Goal: Task Accomplishment & Management: Use online tool/utility

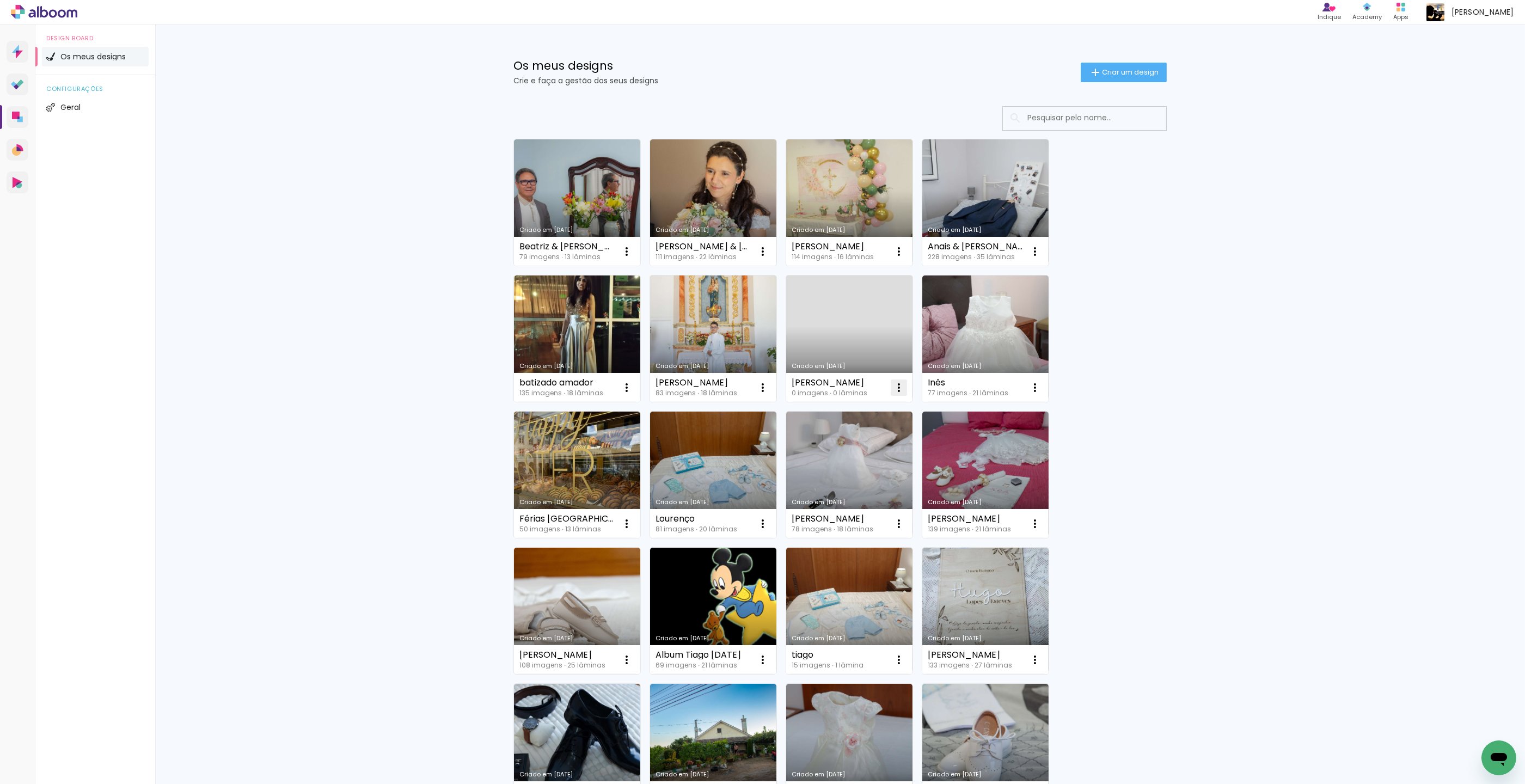
click at [900, 387] on iron-icon at bounding box center [898, 387] width 13 height 13
click at [886, 459] on paper-item "Excluir" at bounding box center [855, 459] width 107 height 21
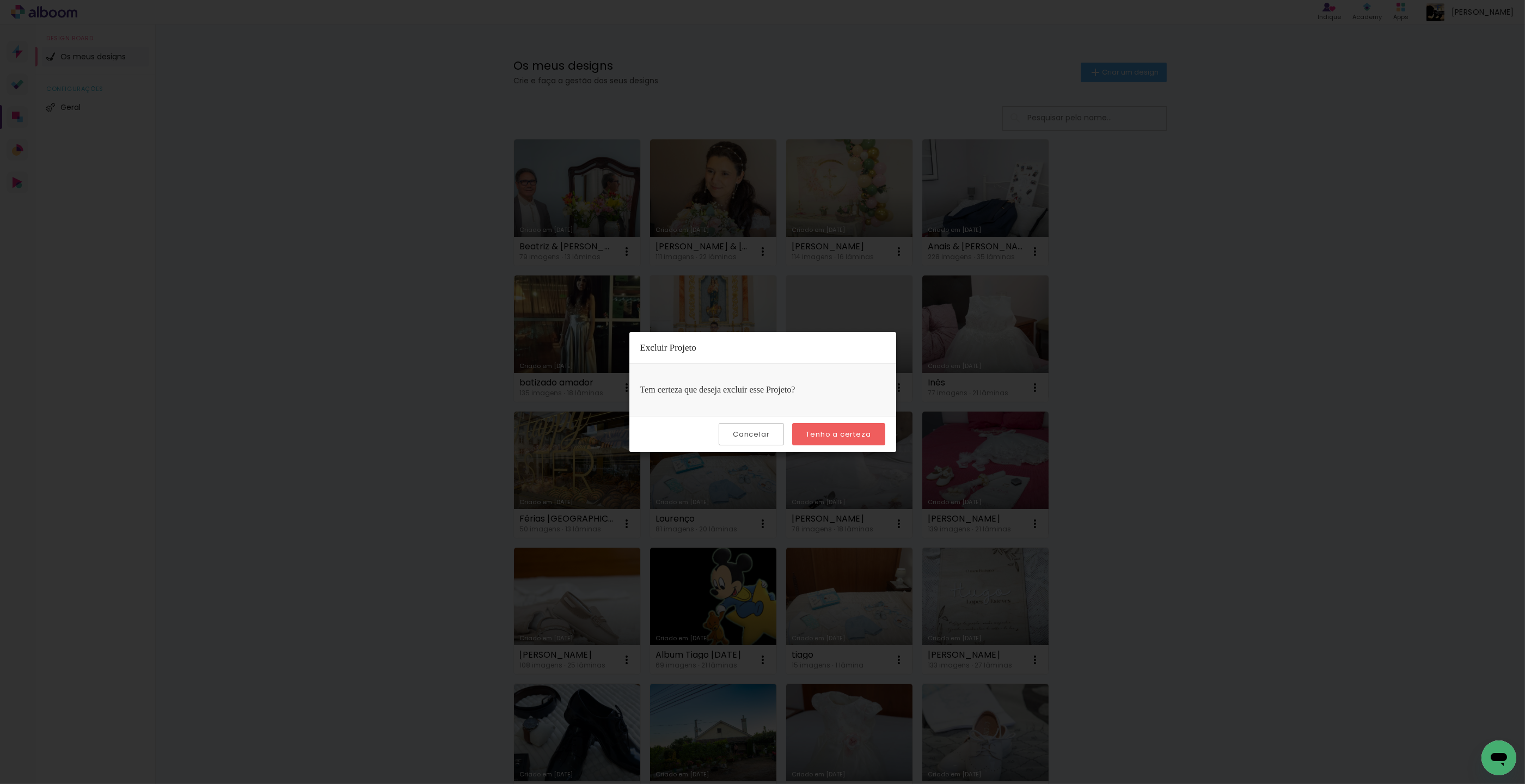
click at [0, 0] on slot "Tenho a certeza" at bounding box center [0, 0] width 0 height 0
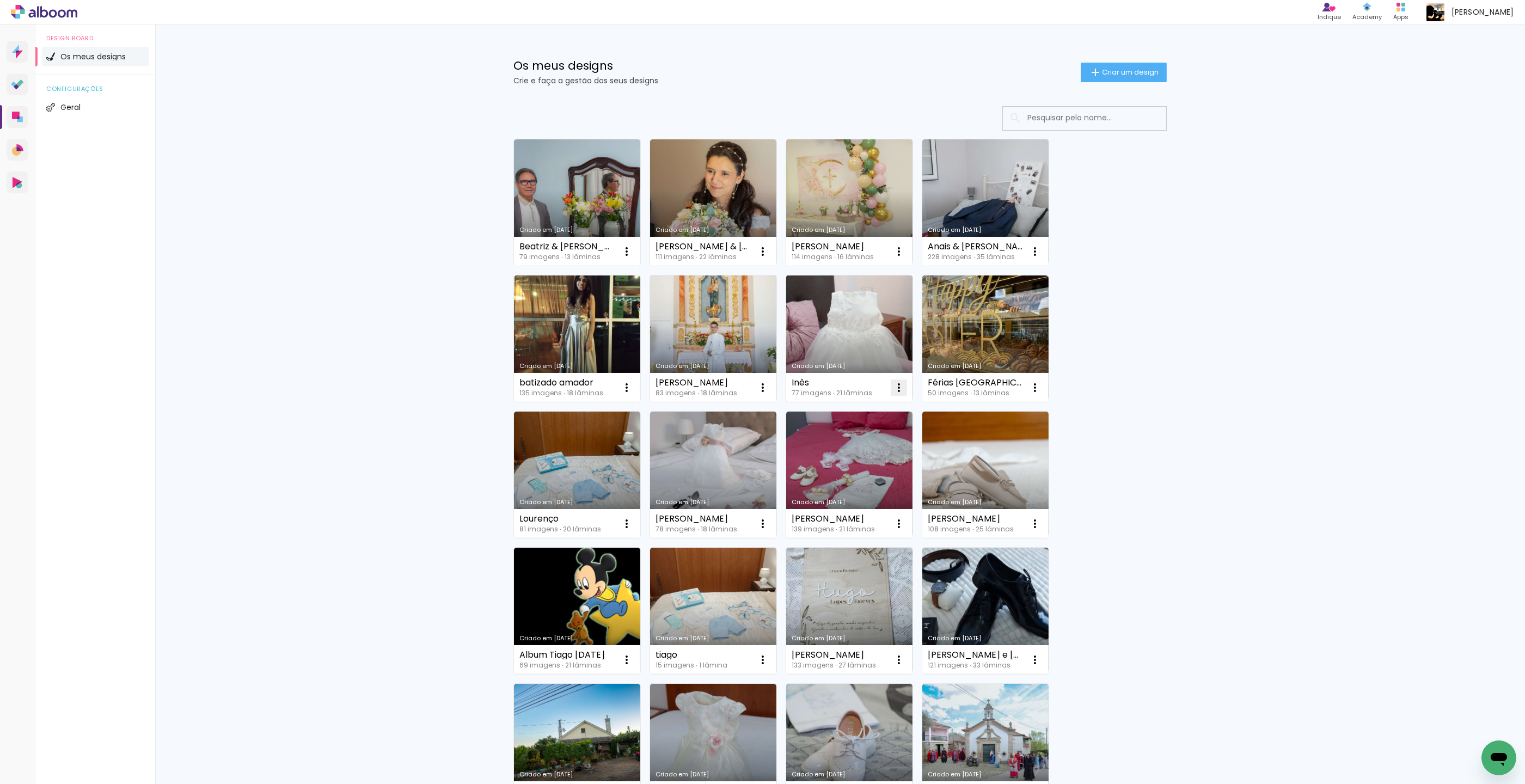
click at [894, 381] on iron-icon at bounding box center [898, 387] width 13 height 13
click at [1245, 378] on div "Os meus designs Crie e faça a gestão dos seus designs Criar um design Criado em…" at bounding box center [839, 615] width 1369 height 1181
click at [627, 253] on iron-icon at bounding box center [625, 251] width 13 height 13
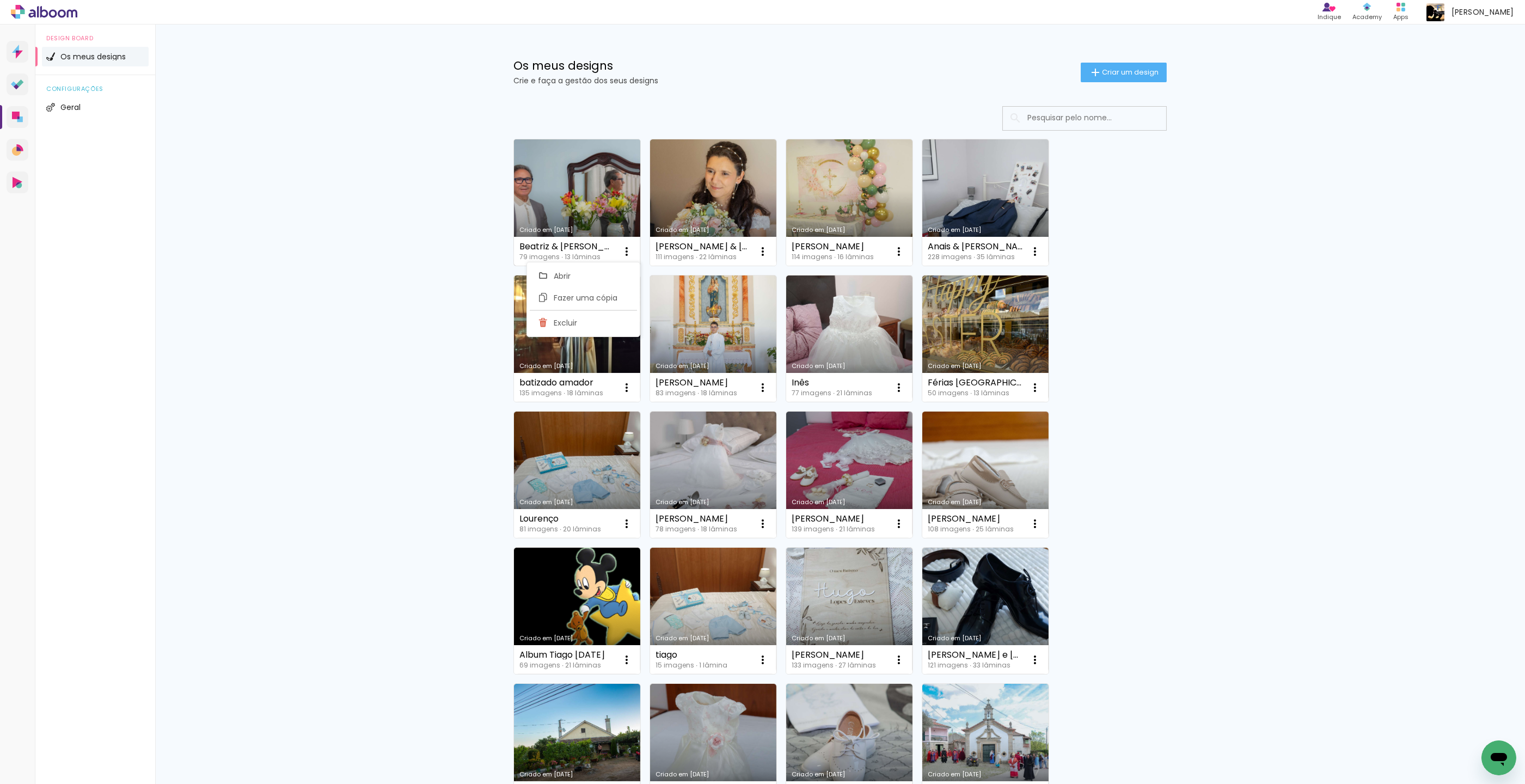
click at [618, 182] on link "Criado em [DATE]" at bounding box center [577, 202] width 126 height 126
